Goal: Task Accomplishment & Management: Manage account settings

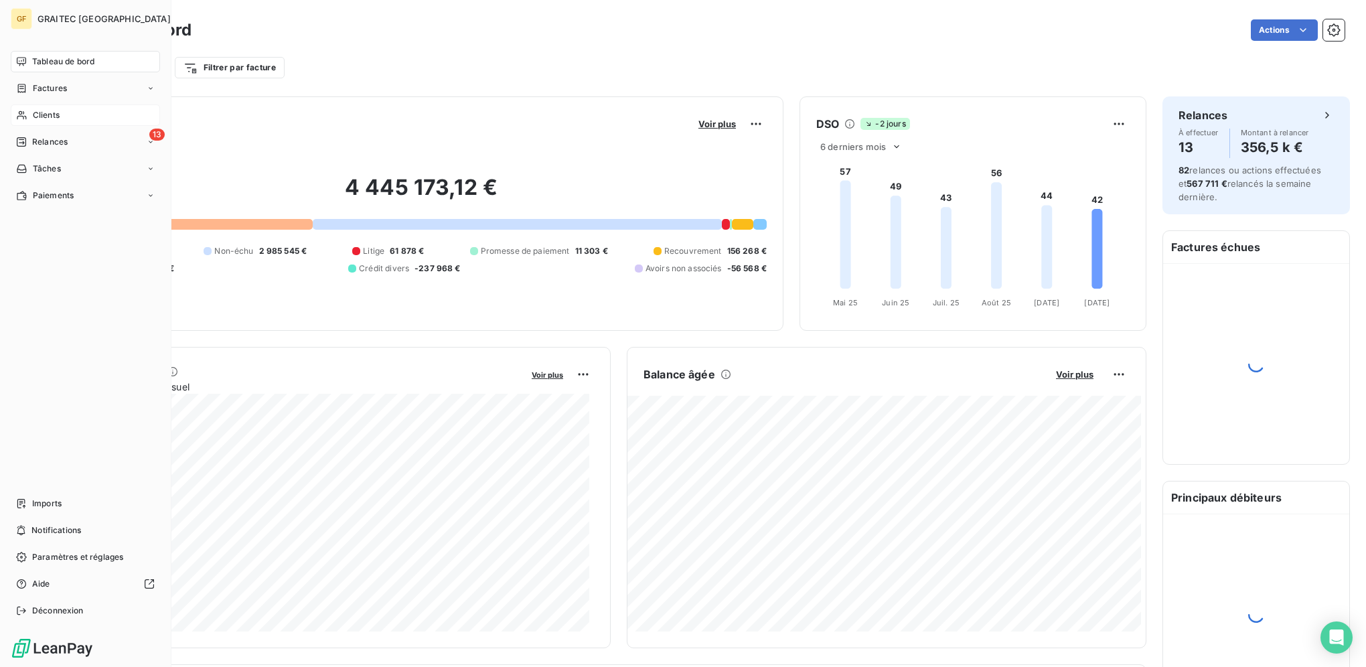
click at [52, 109] on span "Clients" at bounding box center [46, 115] width 27 height 12
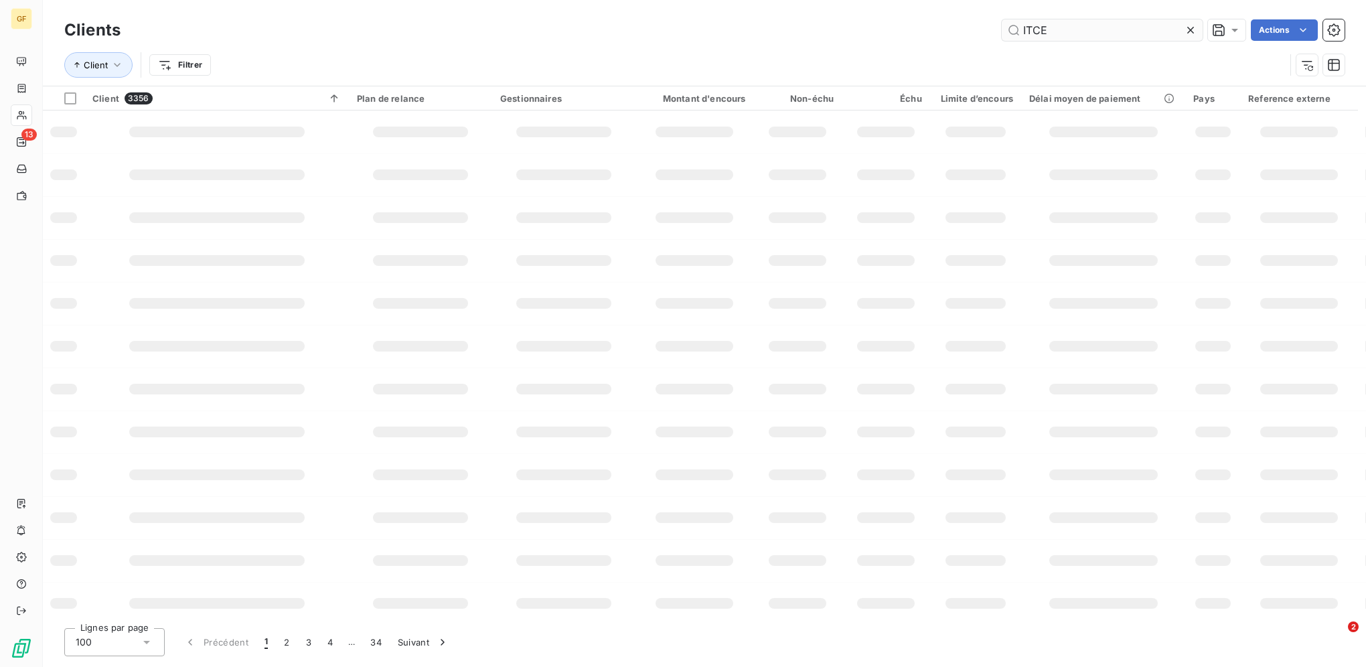
type input "ITCE"
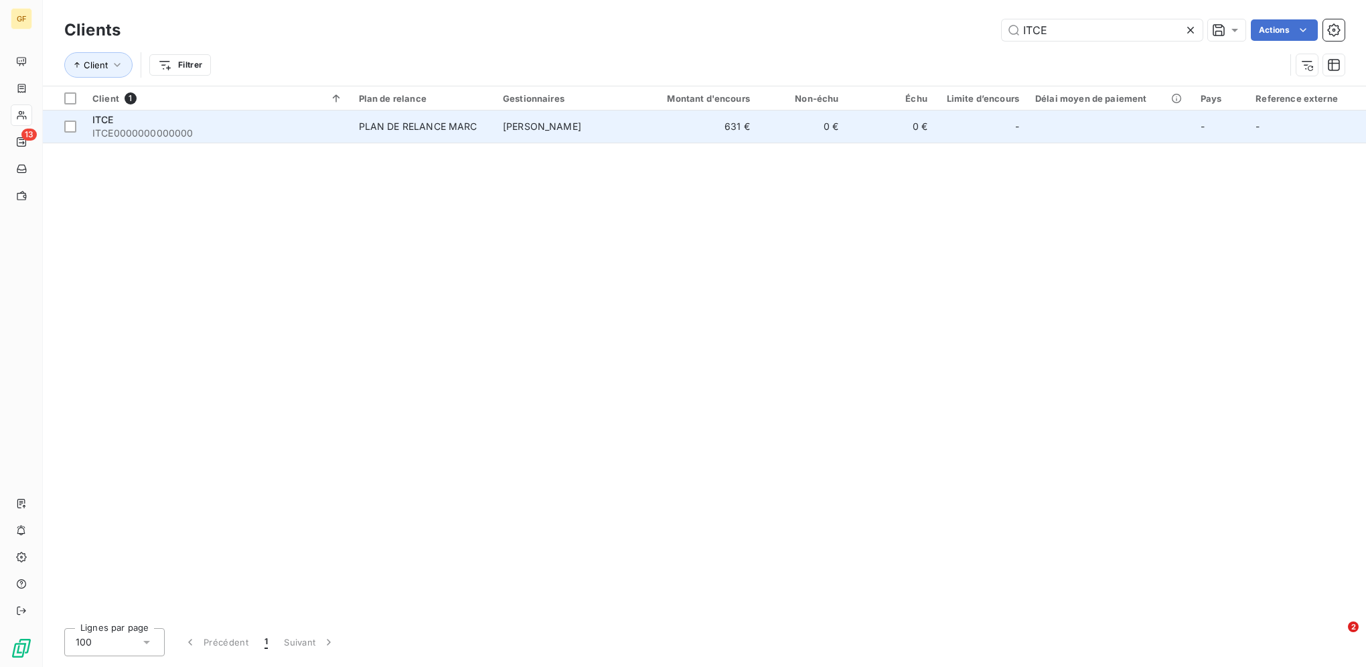
click at [604, 130] on td "[PERSON_NAME]" at bounding box center [567, 126] width 144 height 32
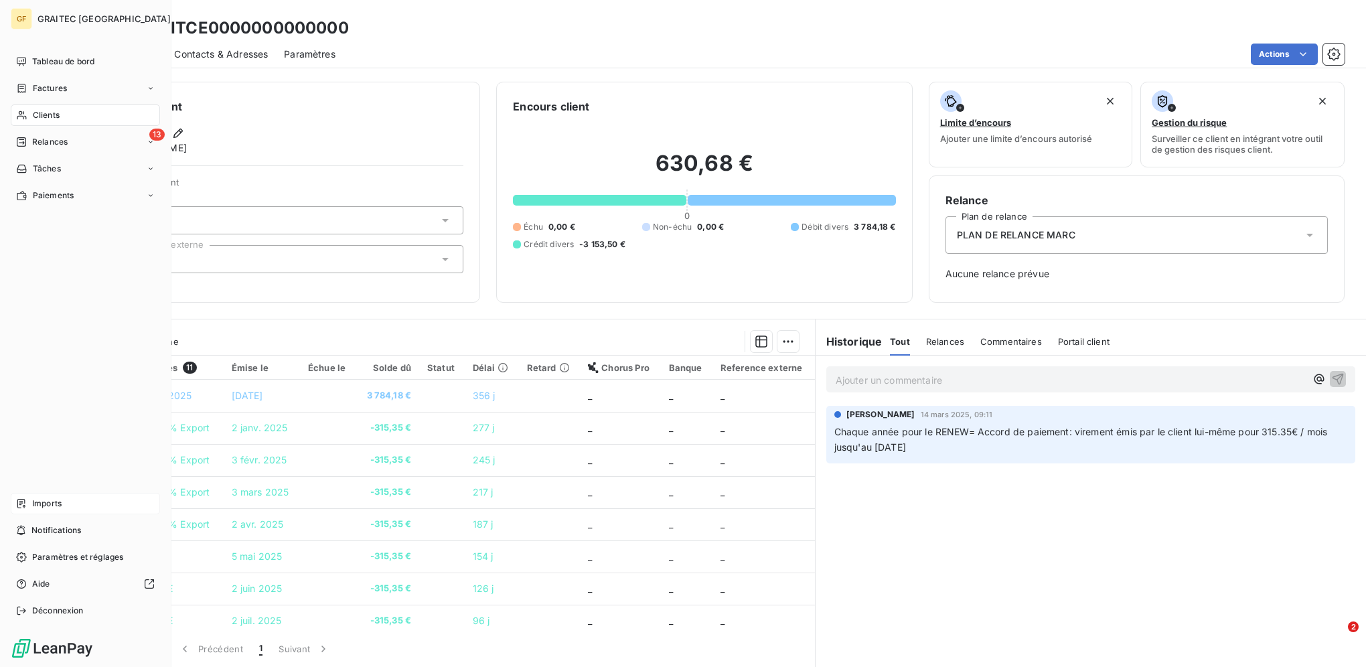
click at [39, 502] on span "Imports" at bounding box center [46, 504] width 29 height 12
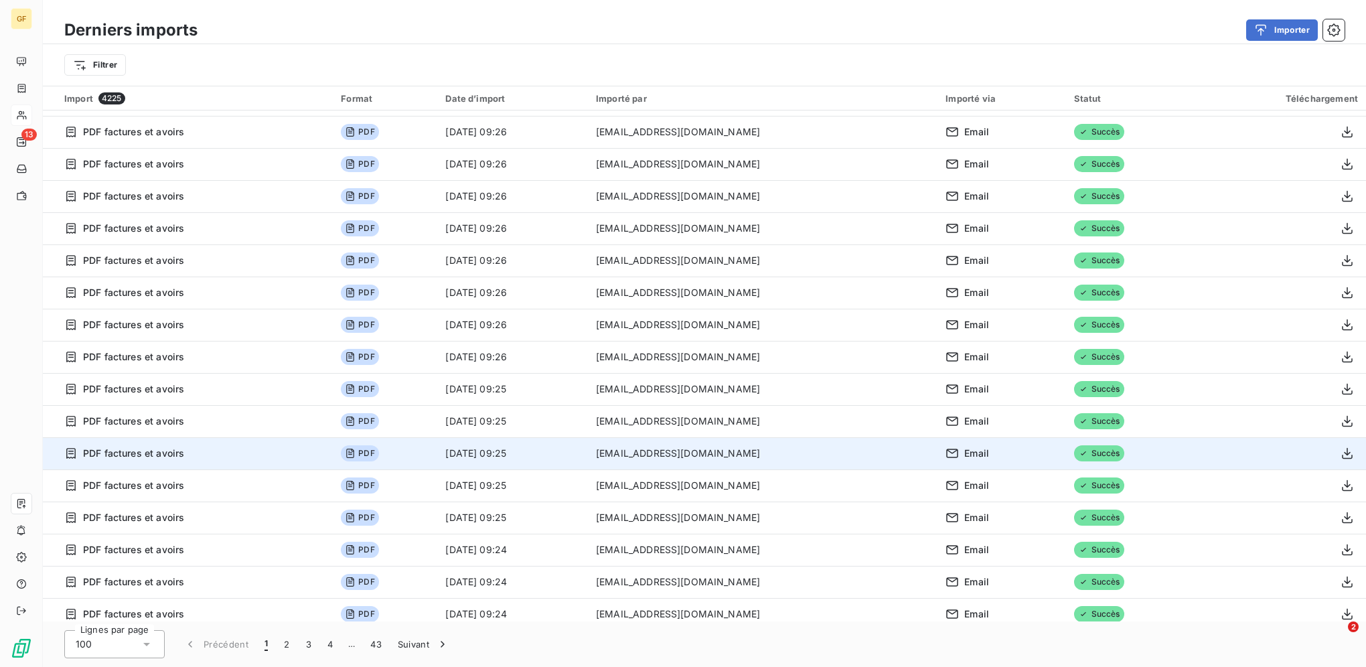
scroll to position [2704, 0]
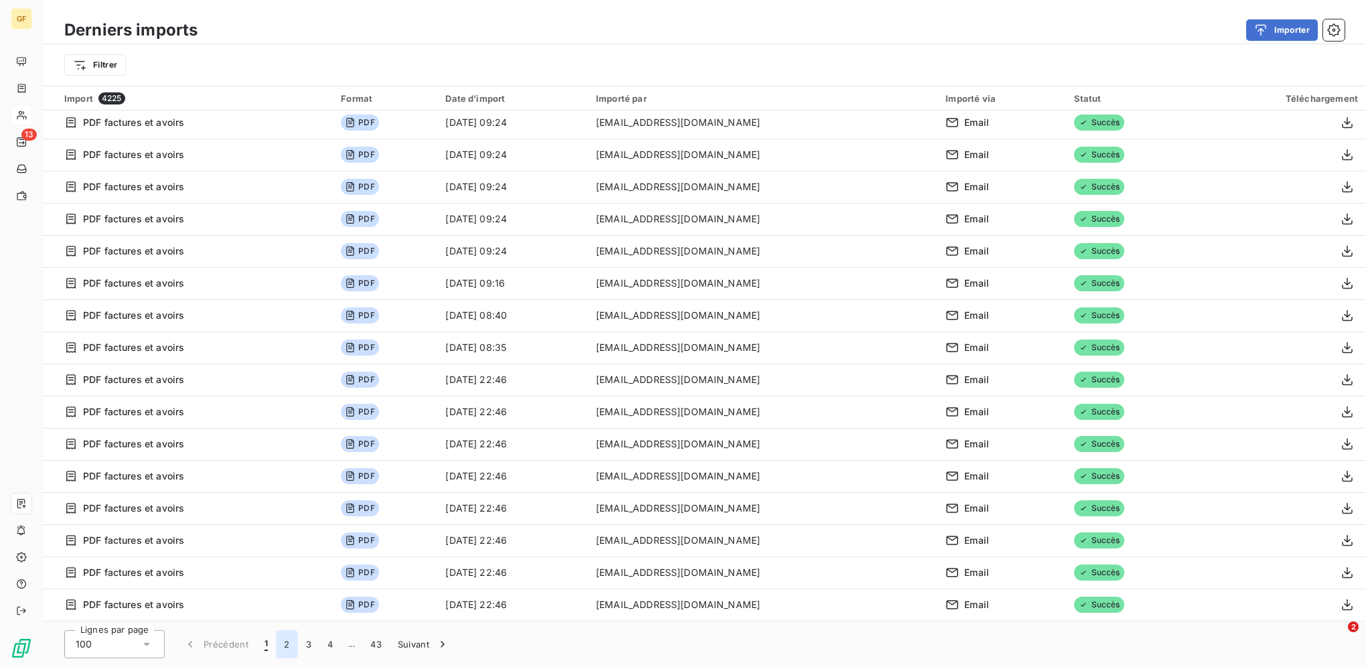
click at [280, 642] on button "2" at bounding box center [286, 644] width 21 height 28
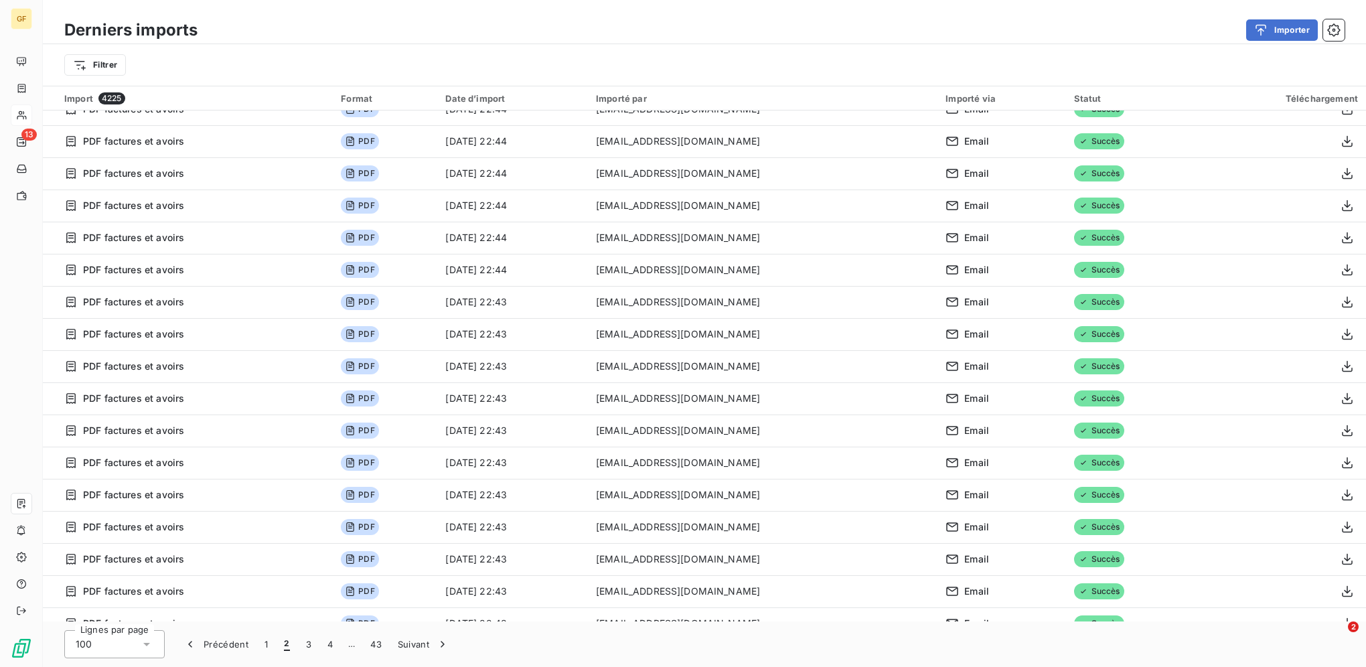
scroll to position [0, 0]
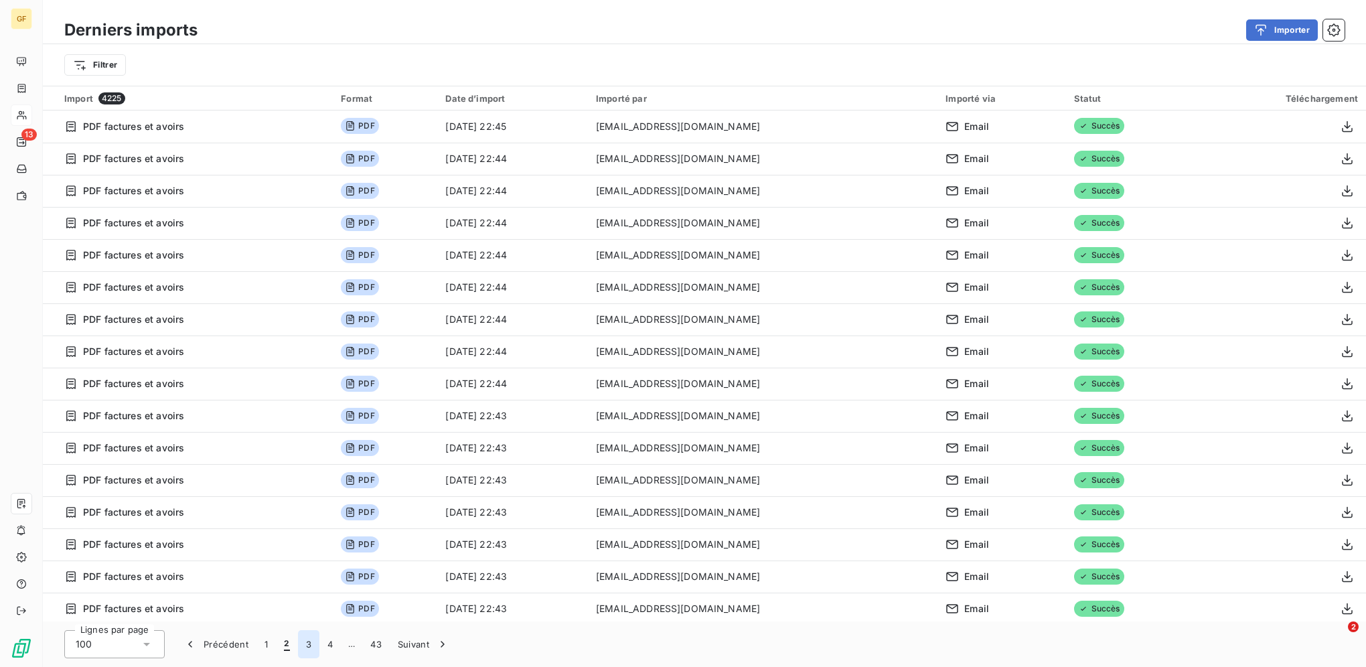
click at [301, 648] on button "3" at bounding box center [308, 644] width 21 height 28
click at [321, 648] on button "4" at bounding box center [329, 644] width 21 height 28
click at [350, 647] on button "5" at bounding box center [351, 644] width 21 height 28
click at [350, 647] on button "6" at bounding box center [350, 644] width 21 height 28
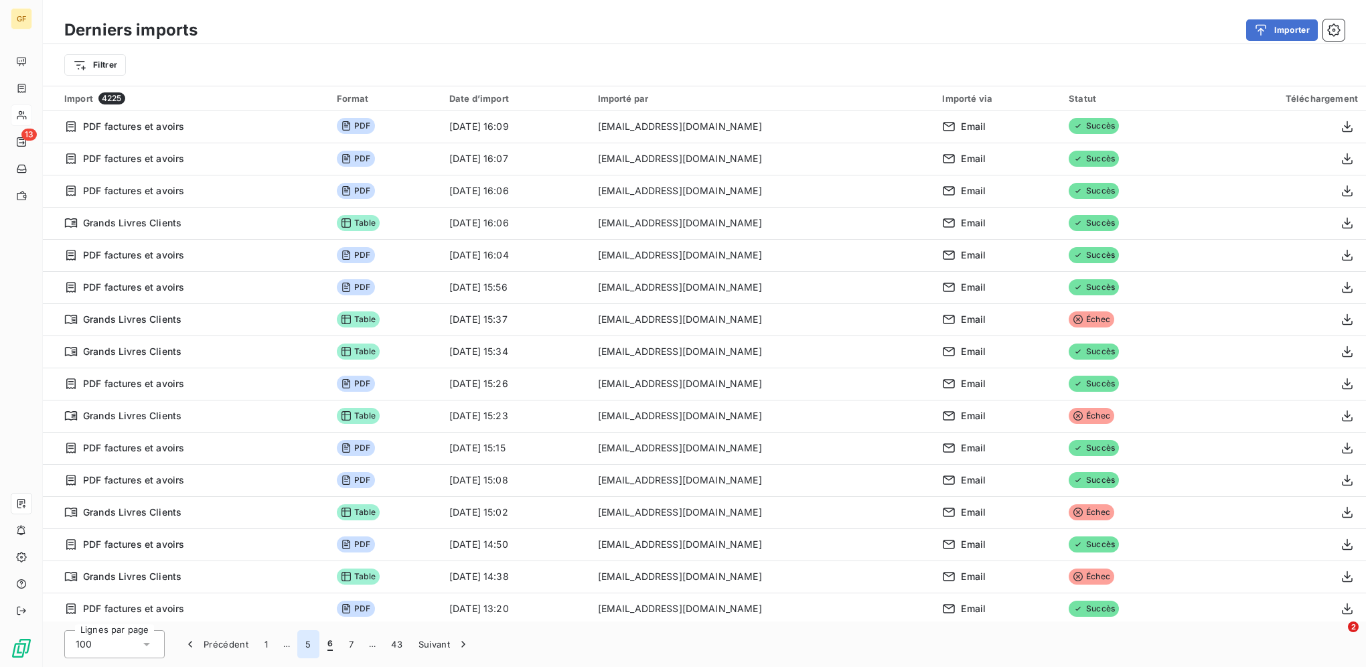
click at [305, 640] on button "5" at bounding box center [307, 644] width 21 height 28
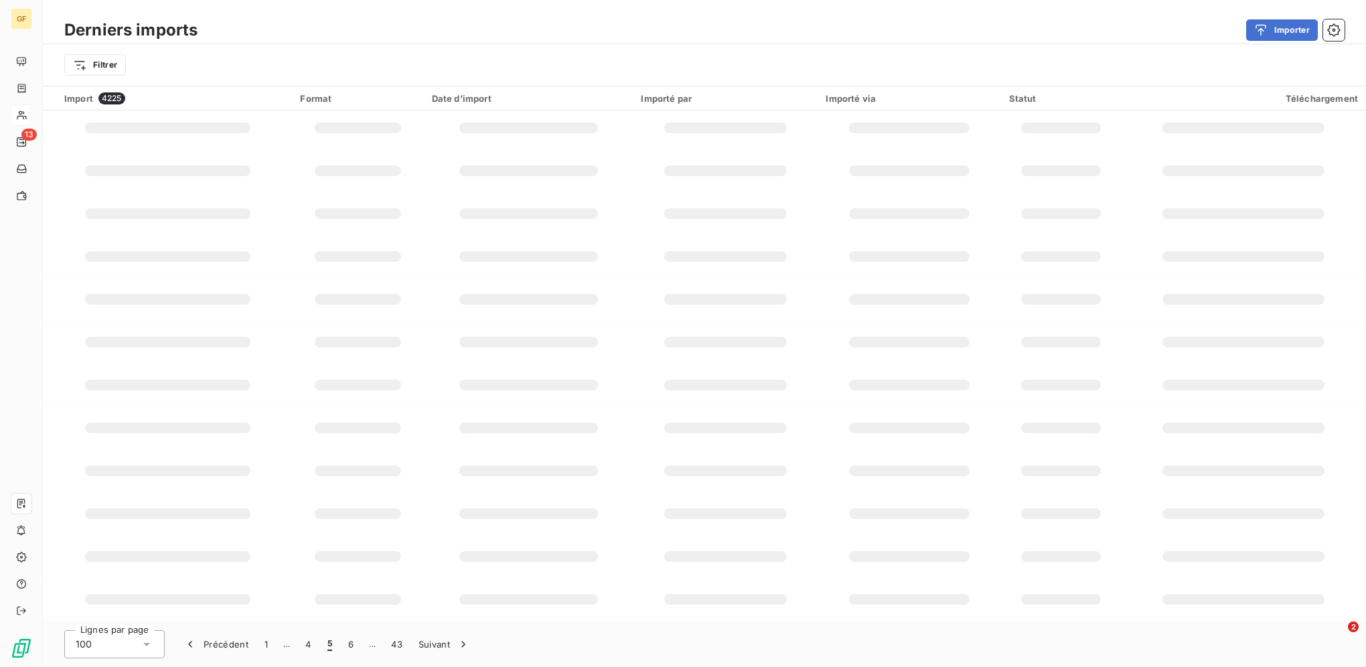
scroll to position [133, 0]
